Goal: Task Accomplishment & Management: Complete application form

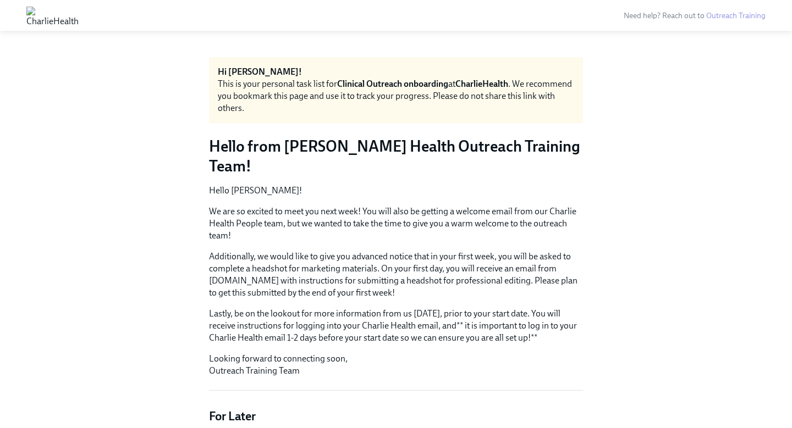
scroll to position [1401, 0]
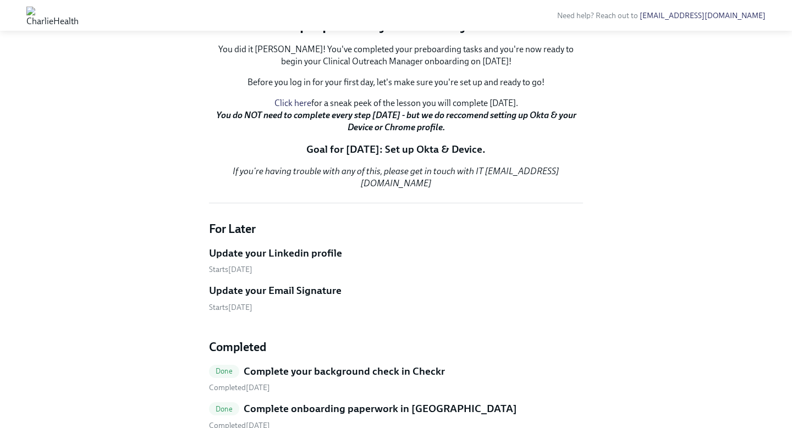
scroll to position [167, 0]
click at [293, 109] on link "Click here" at bounding box center [292, 104] width 37 height 10
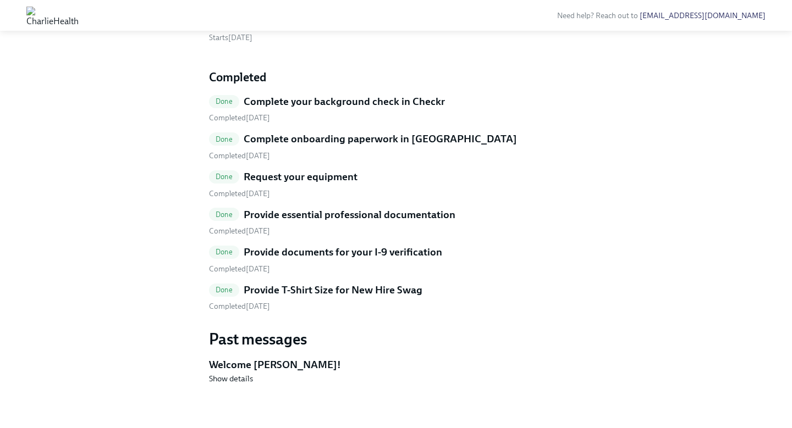
scroll to position [490, 0]
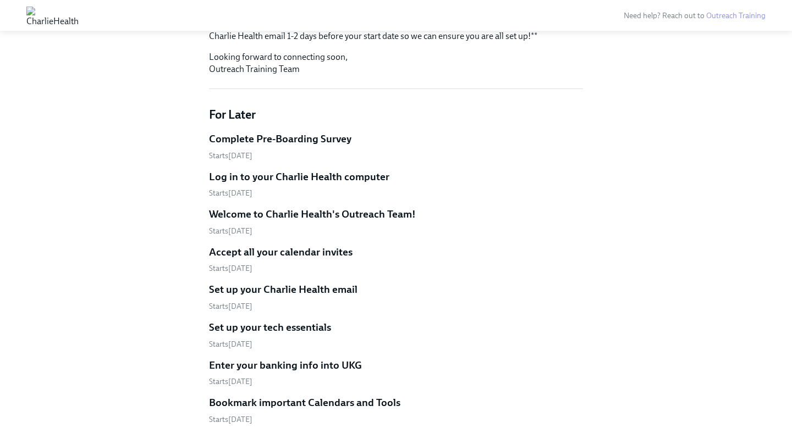
scroll to position [297, 0]
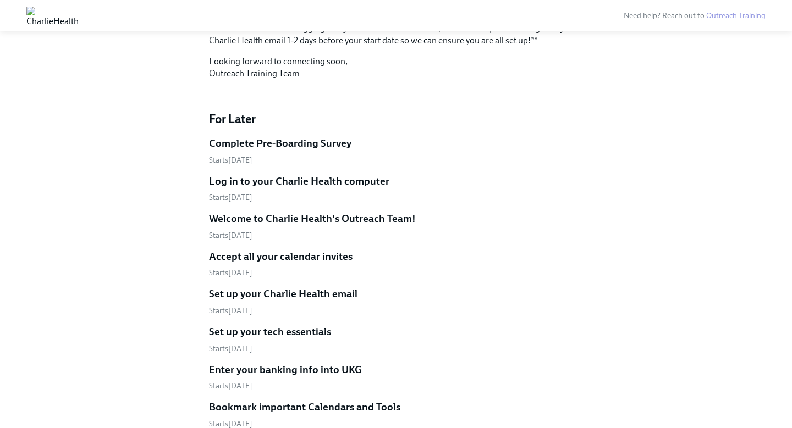
click at [322, 174] on h5 "Log in to your Charlie Health computer" at bounding box center [299, 181] width 180 height 14
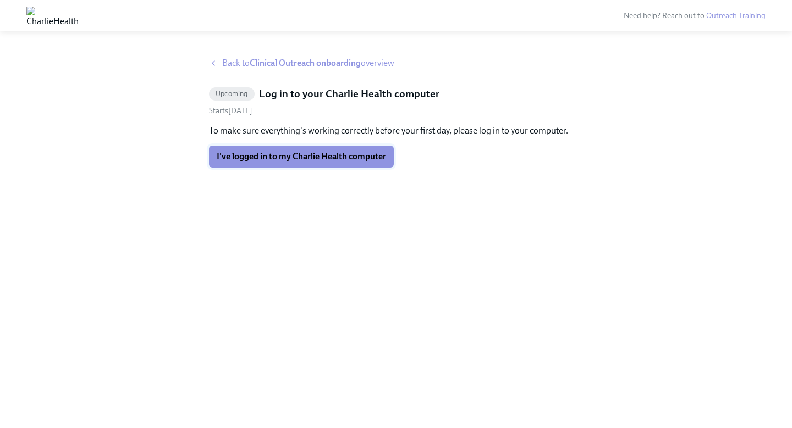
click at [297, 156] on span "I've logged in to my Charlie Health computer" at bounding box center [301, 156] width 169 height 11
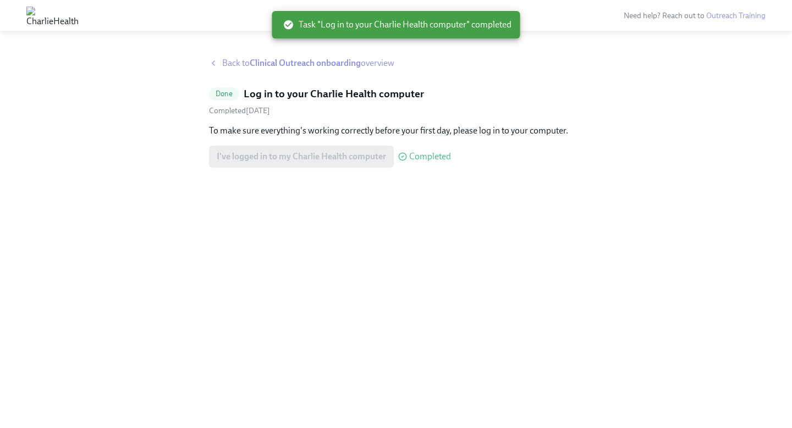
click at [212, 62] on icon at bounding box center [213, 63] width 9 height 9
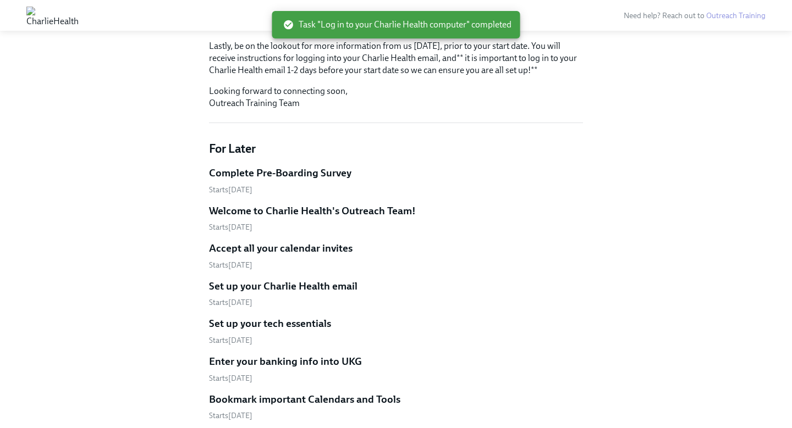
scroll to position [268, 0]
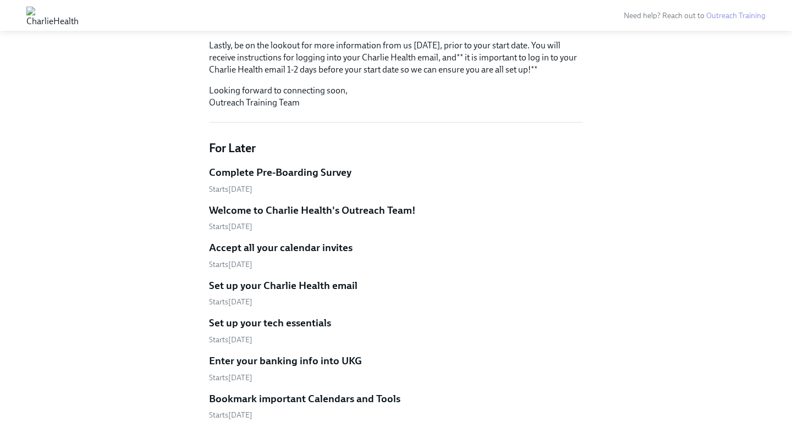
click at [291, 165] on h5 "Complete Pre-Boarding Survey" at bounding box center [280, 172] width 142 height 14
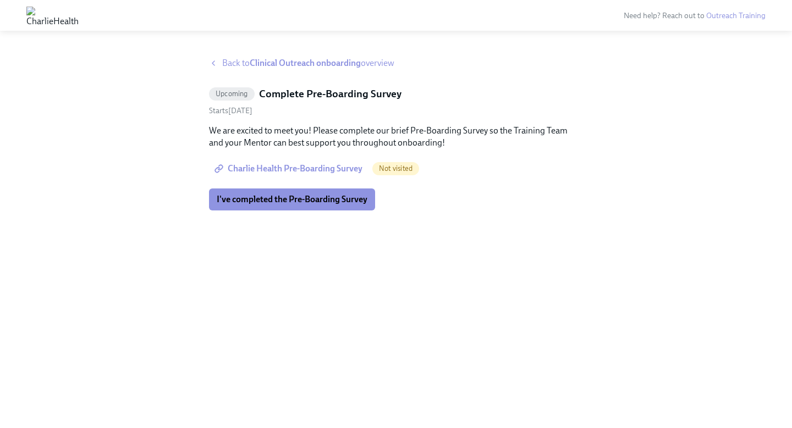
click at [286, 170] on span "Charlie Health Pre-Boarding Survey" at bounding box center [290, 168] width 146 height 11
click at [302, 205] on span "I've completed the Pre-Boarding Survey" at bounding box center [292, 199] width 151 height 11
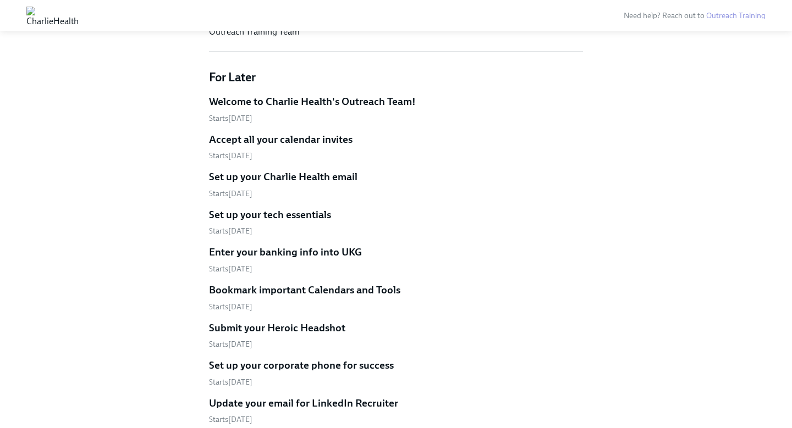
scroll to position [339, 0]
click at [299, 95] on h5 "Welcome to Charlie Health's Outreach Team!" at bounding box center [312, 102] width 207 height 14
